Goal: Find contact information: Find contact information

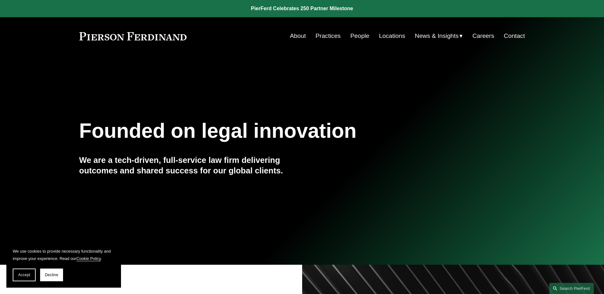
click at [358, 37] on link "People" at bounding box center [359, 36] width 19 height 12
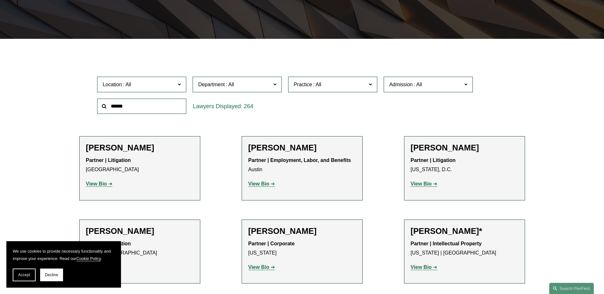
scroll to position [159, 0]
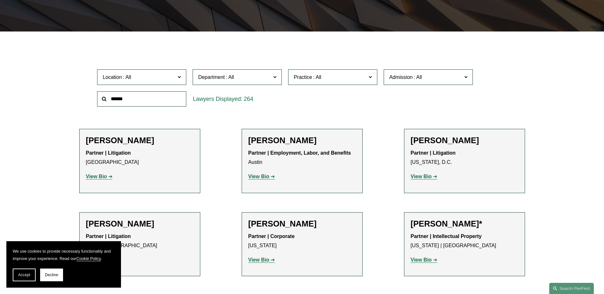
click at [154, 101] on input "text" at bounding box center [141, 99] width 89 height 16
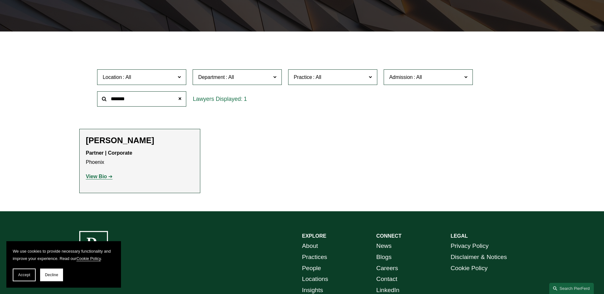
type input "*******"
click at [98, 176] on strong "View Bio" at bounding box center [96, 176] width 21 height 5
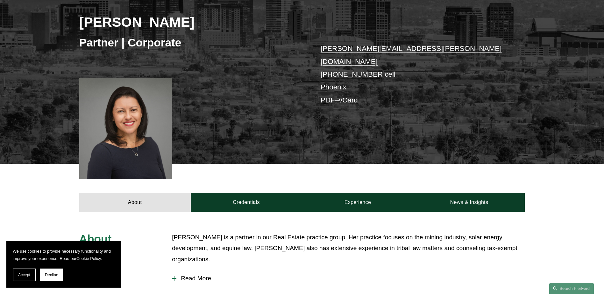
scroll to position [64, 0]
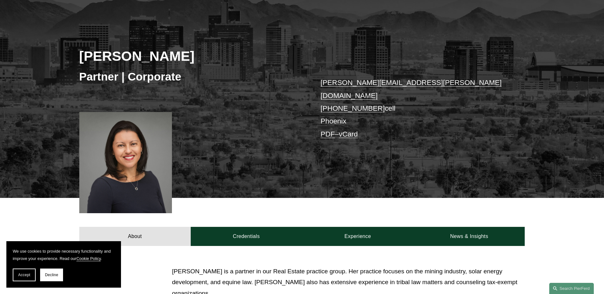
click at [354, 105] on link "+1.520.270.6086" at bounding box center [353, 109] width 64 height 8
drag, startPoint x: 376, startPoint y: 93, endPoint x: 325, endPoint y: 97, distance: 51.1
click at [325, 97] on p "marian.lalonde@pierferd.com +1.520.270.6086 cell Phoenix PDF – vCard" at bounding box center [414, 108] width 186 height 64
copy p "1.520.270.6086"
click at [248, 128] on div "Marian C. LaLonde Partner | Corporate marian.lalonde@pierferd.com +1.520.270.60…" at bounding box center [302, 104] width 604 height 189
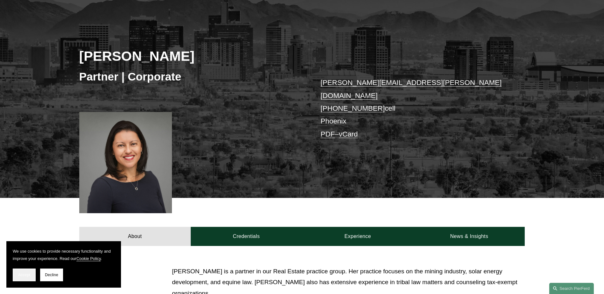
click at [28, 274] on span "Accept" at bounding box center [24, 275] width 12 height 4
